Goal: Information Seeking & Learning: Find specific fact

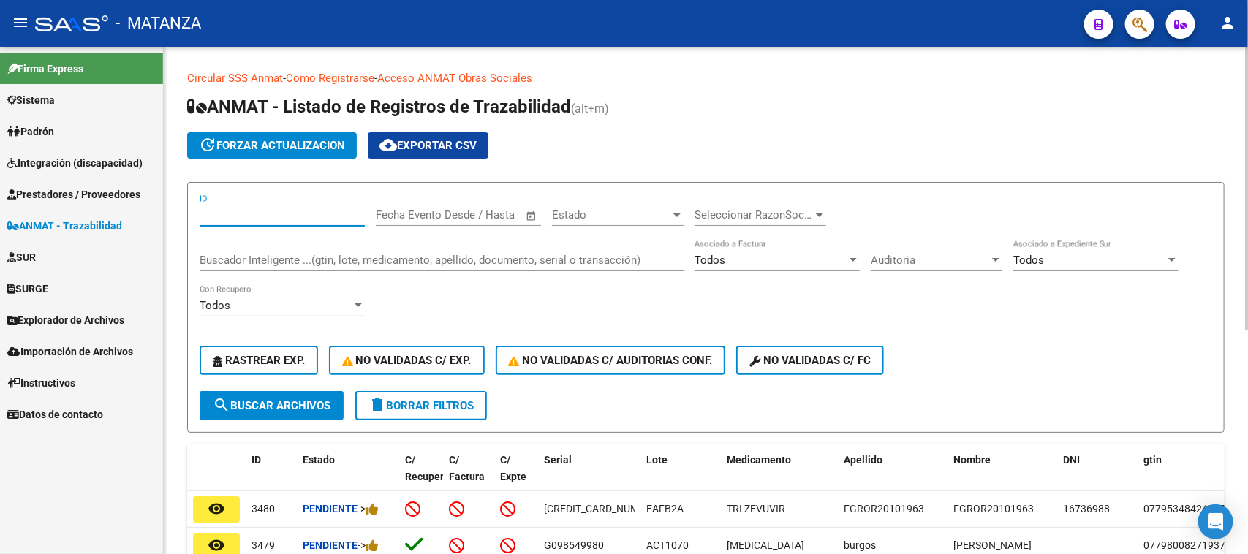
click at [242, 213] on input "ID" at bounding box center [282, 214] width 165 height 13
click at [261, 402] on span "search Buscar Archivos" at bounding box center [272, 405] width 118 height 13
drag, startPoint x: 205, startPoint y: 216, endPoint x: 141, endPoint y: 216, distance: 63.6
click at [134, 216] on mat-sidenav-container "Firma Express Sistema Usuarios Todos los Usuarios Todos los Roles [PERSON_NAME]…" at bounding box center [624, 300] width 1248 height 507
type input "4717898007"
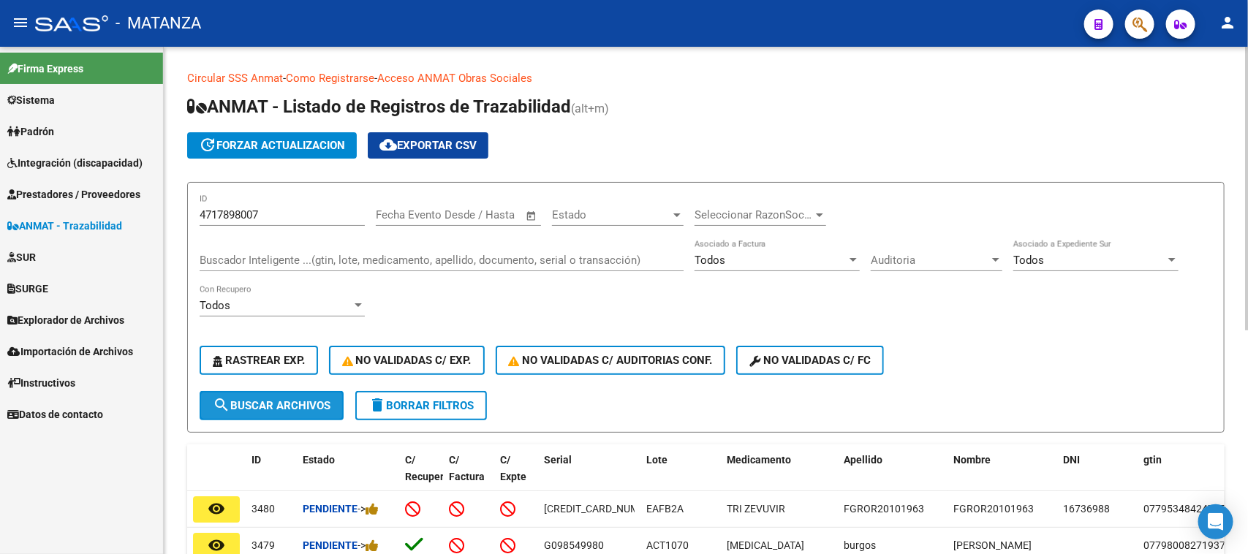
click at [292, 391] on button "search Buscar Archivos" at bounding box center [272, 405] width 144 height 29
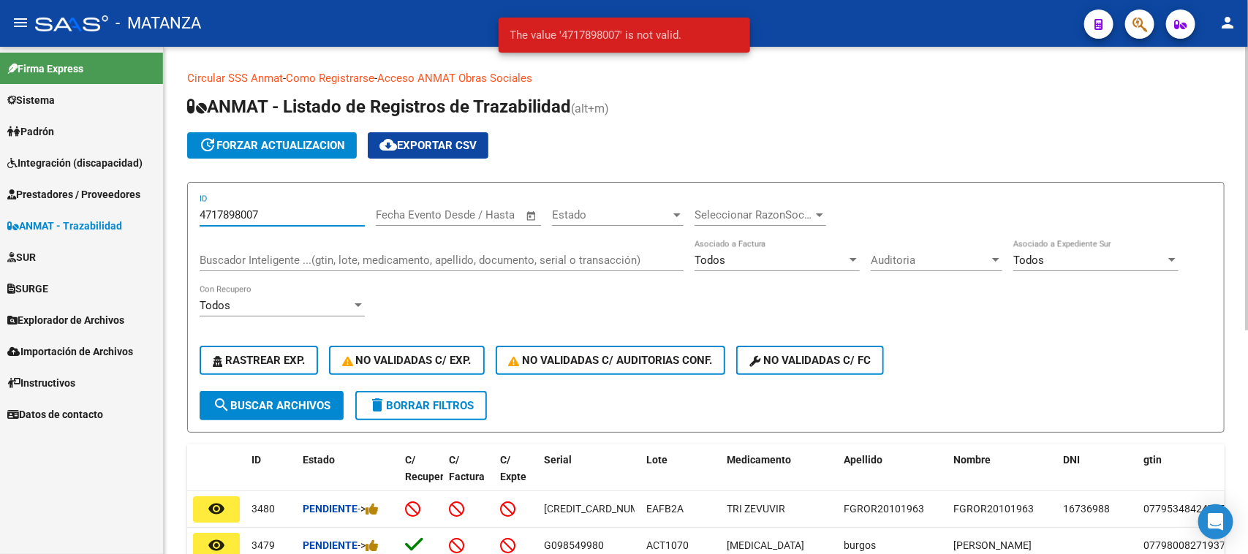
drag, startPoint x: 262, startPoint y: 210, endPoint x: 181, endPoint y: 209, distance: 81.1
click at [181, 210] on div "Circular SSS Anmat - Como Registrarse - Acceso ANMAT Obras Sociales Documentaci…" at bounding box center [706, 496] width 1084 height 898
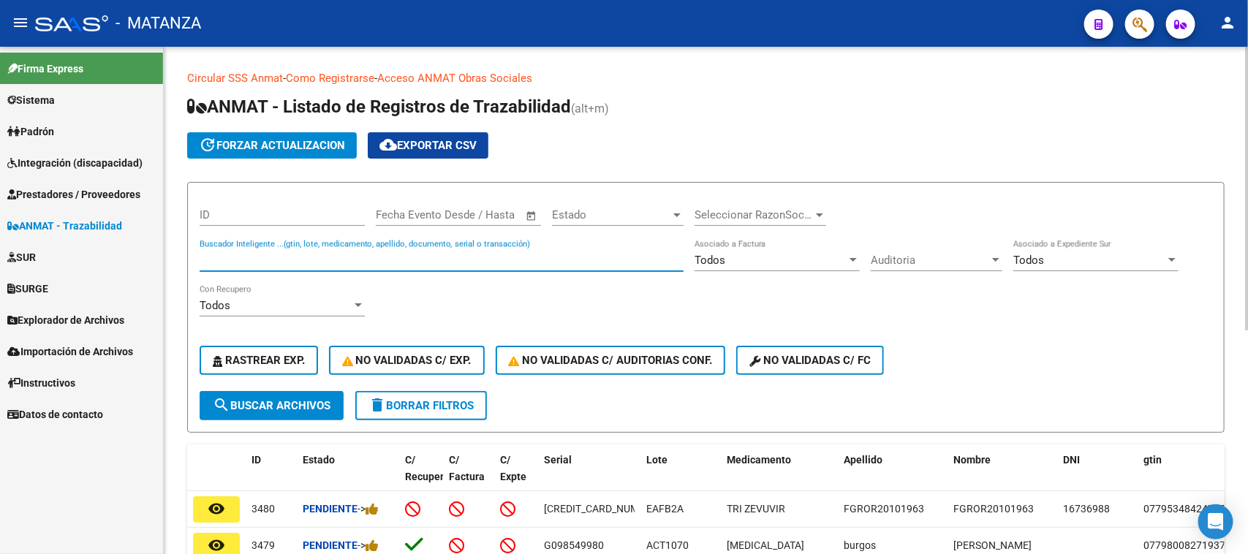
click at [309, 257] on input "Buscador Inteligente ...(gtin, lote, medicamento, apellido, documento, serial o…" at bounding box center [442, 260] width 484 height 13
type input "5735746391"
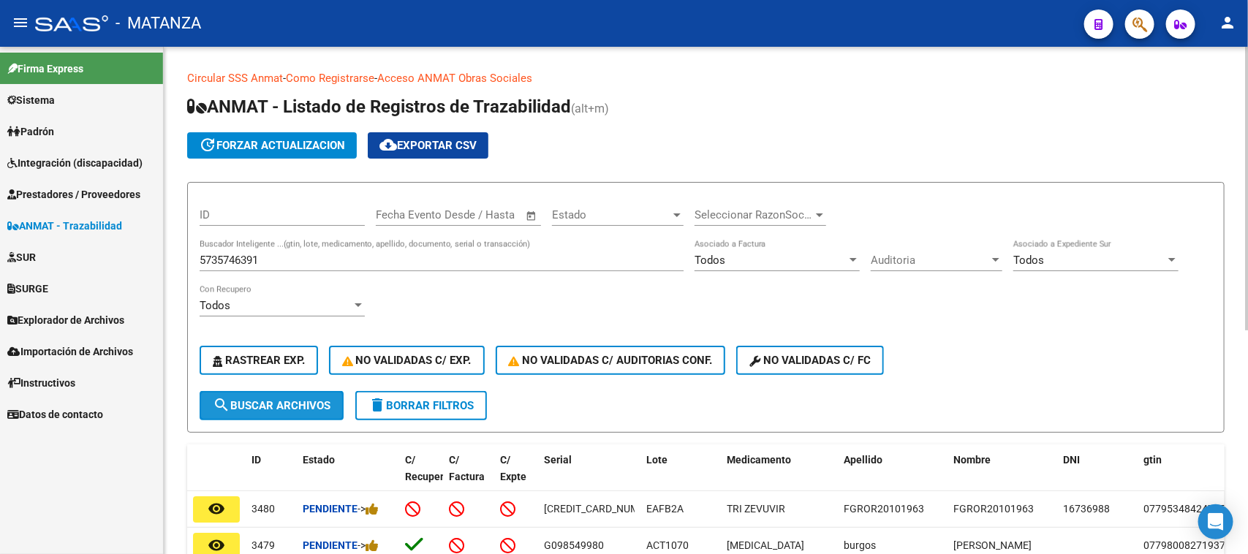
click at [294, 399] on span "search Buscar Archivos" at bounding box center [272, 405] width 118 height 13
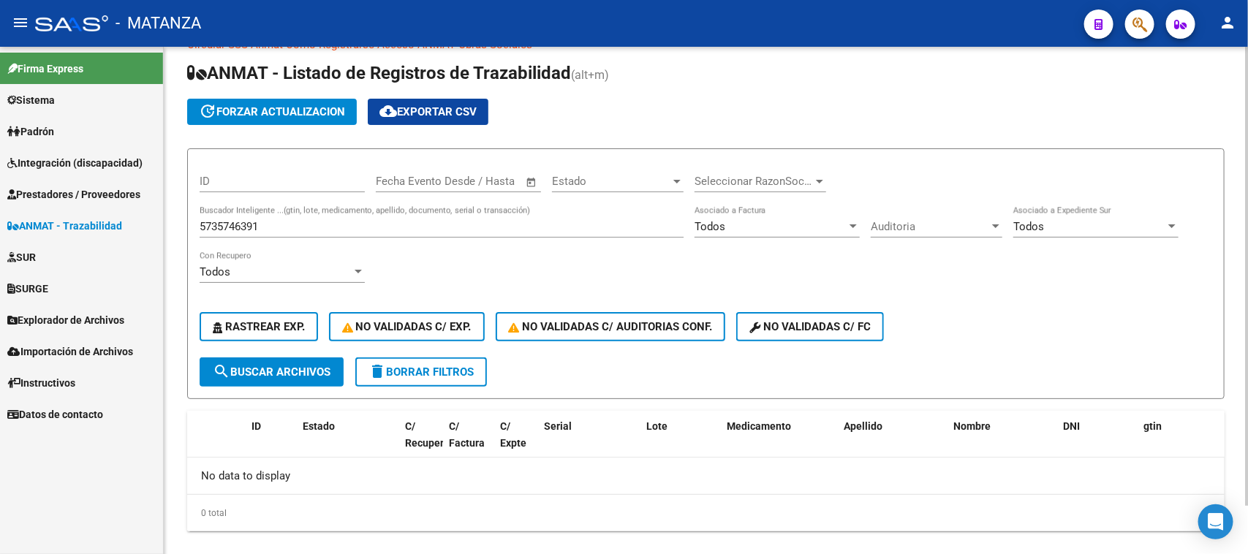
scroll to position [53, 0]
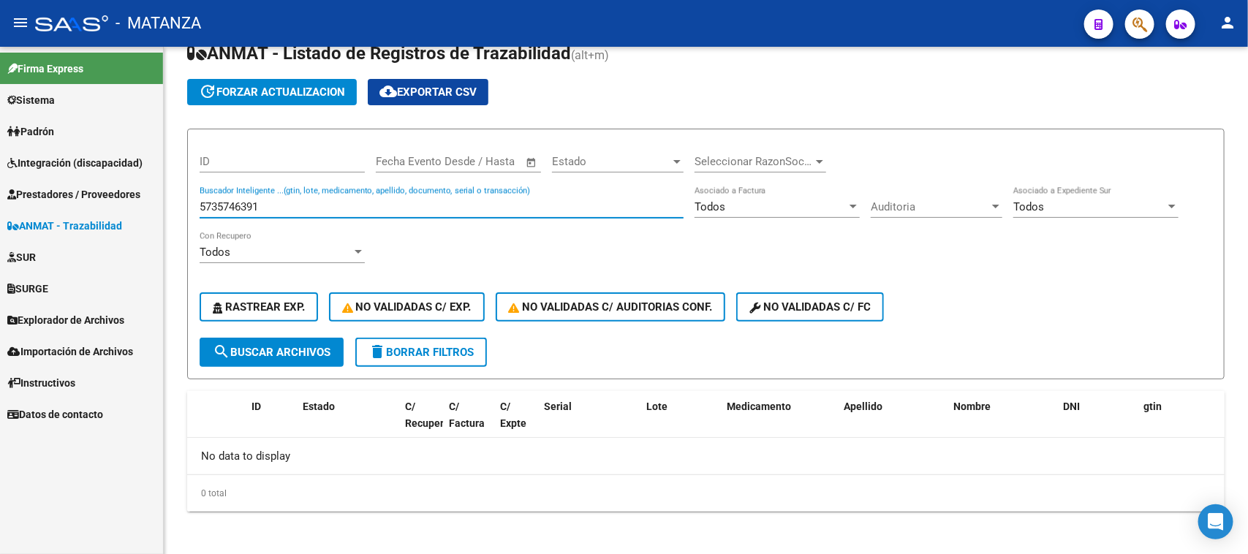
drag, startPoint x: 261, startPoint y: 203, endPoint x: 143, endPoint y: 201, distance: 117.7
click at [143, 202] on mat-sidenav-container "Firma Express Sistema Usuarios Todos los Usuarios Todos los Roles [PERSON_NAME]…" at bounding box center [624, 300] width 1248 height 507
